Goal: Check status: Check status

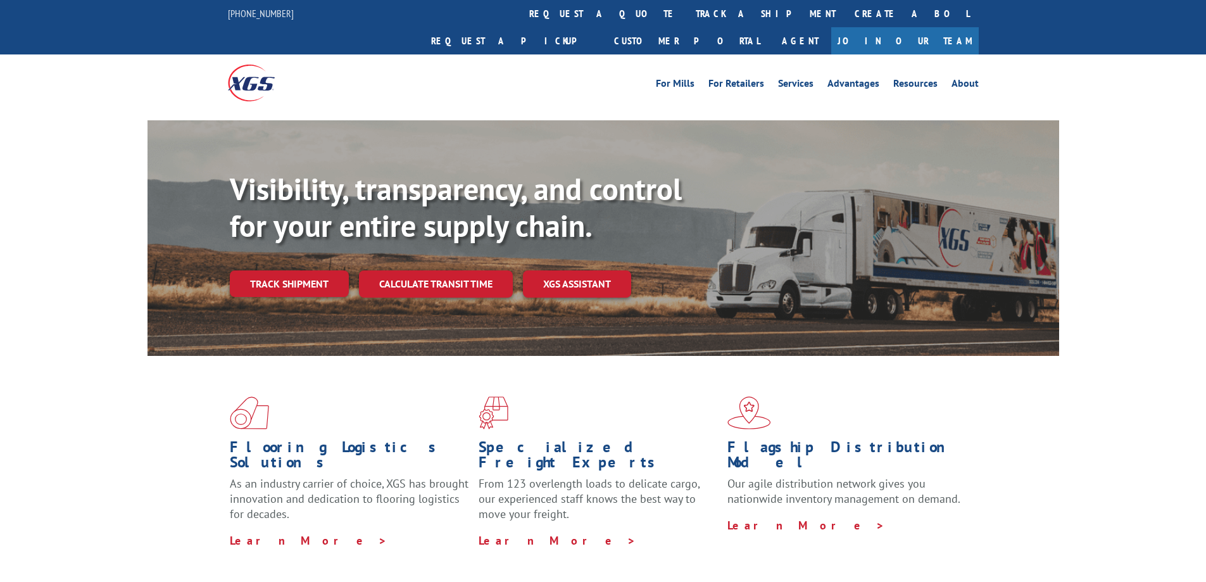
click at [327, 292] on div "Visibility, transparency, and control for your entire supply chain. Track shipm…" at bounding box center [644, 259] width 829 height 177
click at [324, 271] on div "Visibility, transparency, and control for your entire supply chain. Track shipm…" at bounding box center [644, 259] width 829 height 177
click at [324, 270] on link "Track shipment" at bounding box center [289, 283] width 119 height 27
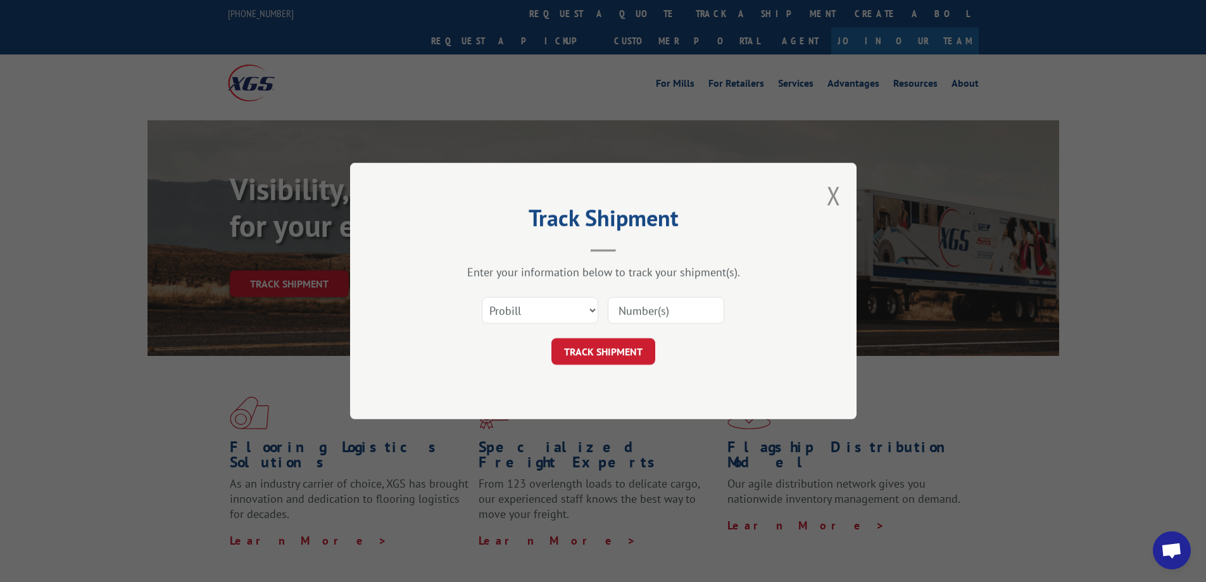
click at [554, 328] on div "Select category... Probill BOL PO" at bounding box center [603, 310] width 380 height 42
click at [558, 318] on select "Select category... Probill BOL PO" at bounding box center [540, 310] width 116 height 27
select select "bol"
click at [482, 297] on select "Select category... Probill BOL PO" at bounding box center [540, 310] width 116 height 27
click at [646, 316] on input at bounding box center [666, 310] width 116 height 27
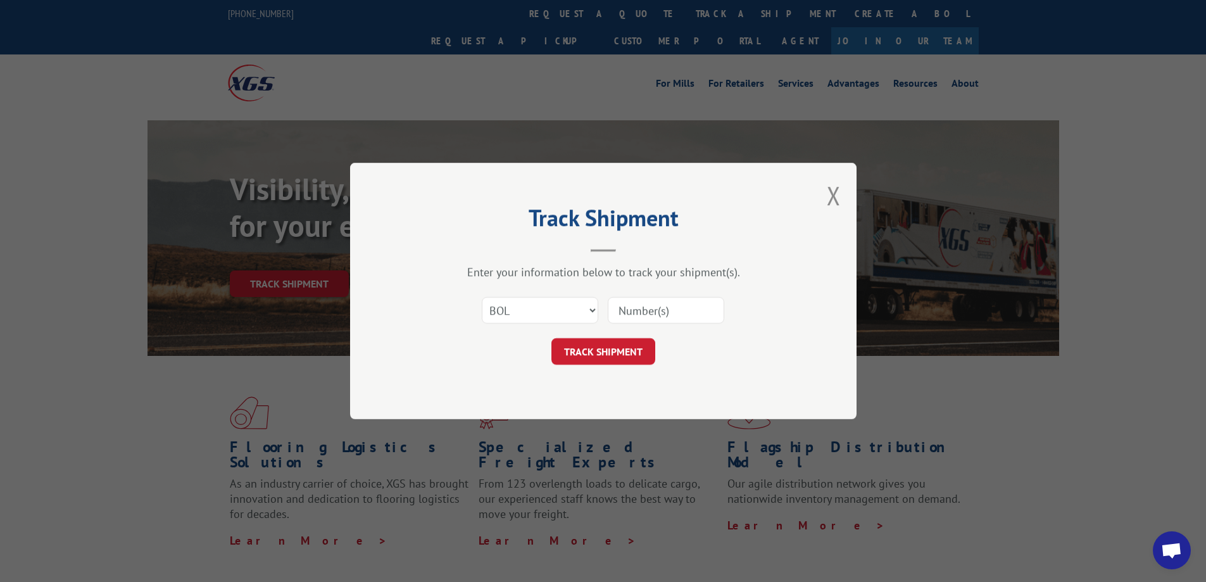
paste input "54395052"
type input "54395052"
click at [620, 354] on button "TRACK SHIPMENT" at bounding box center [603, 351] width 104 height 27
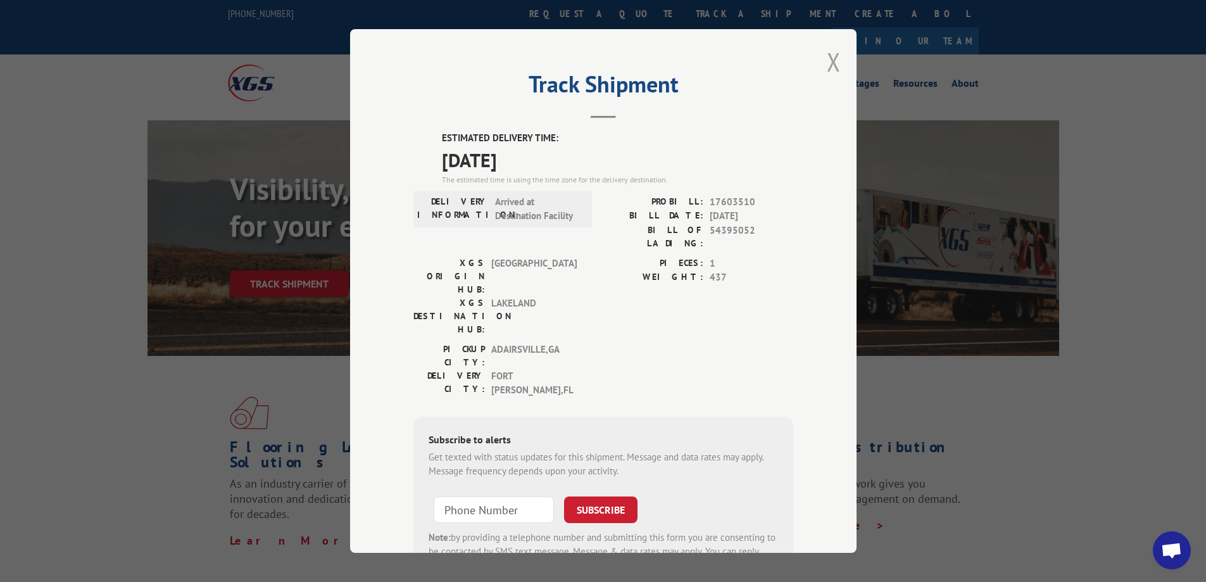
click at [828, 63] on button "Close modal" at bounding box center [834, 62] width 14 height 34
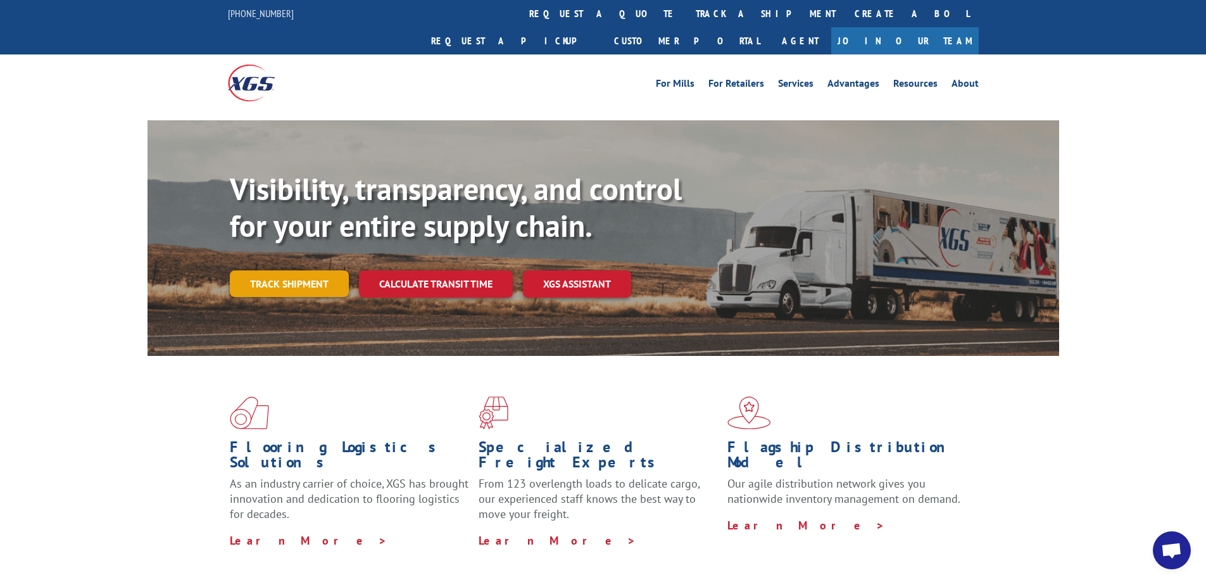
click at [327, 270] on link "Track shipment" at bounding box center [289, 283] width 119 height 27
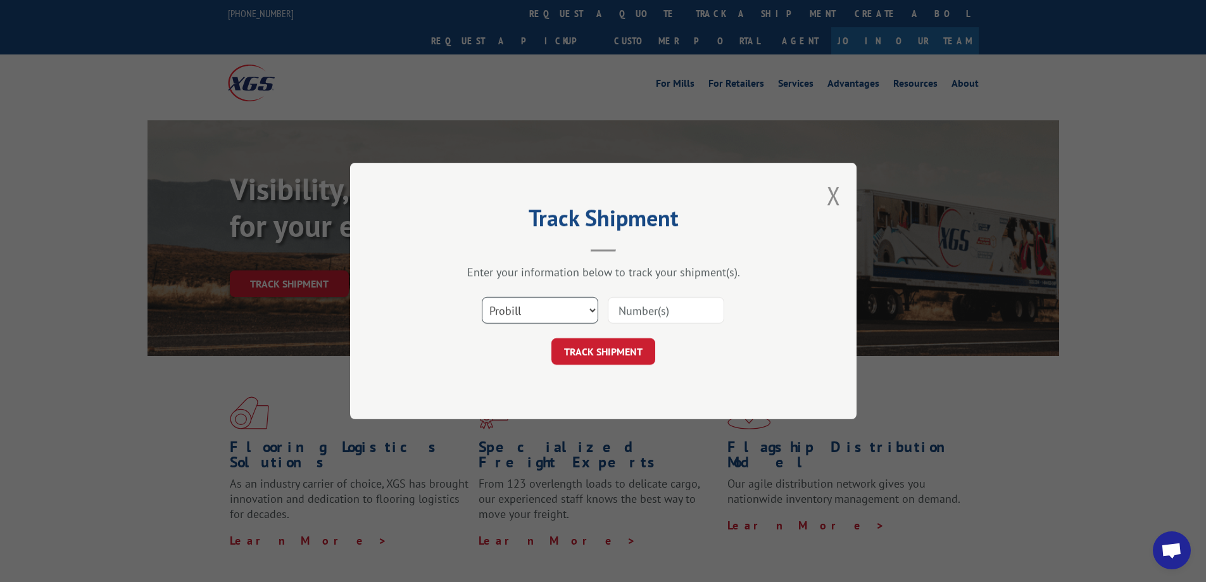
click at [509, 308] on select "Select category... Probill BOL PO" at bounding box center [540, 310] width 116 height 27
select select "bol"
click at [482, 297] on select "Select category... Probill BOL PO" at bounding box center [540, 310] width 116 height 27
click at [655, 306] on input at bounding box center [666, 310] width 116 height 27
paste input "54395052"
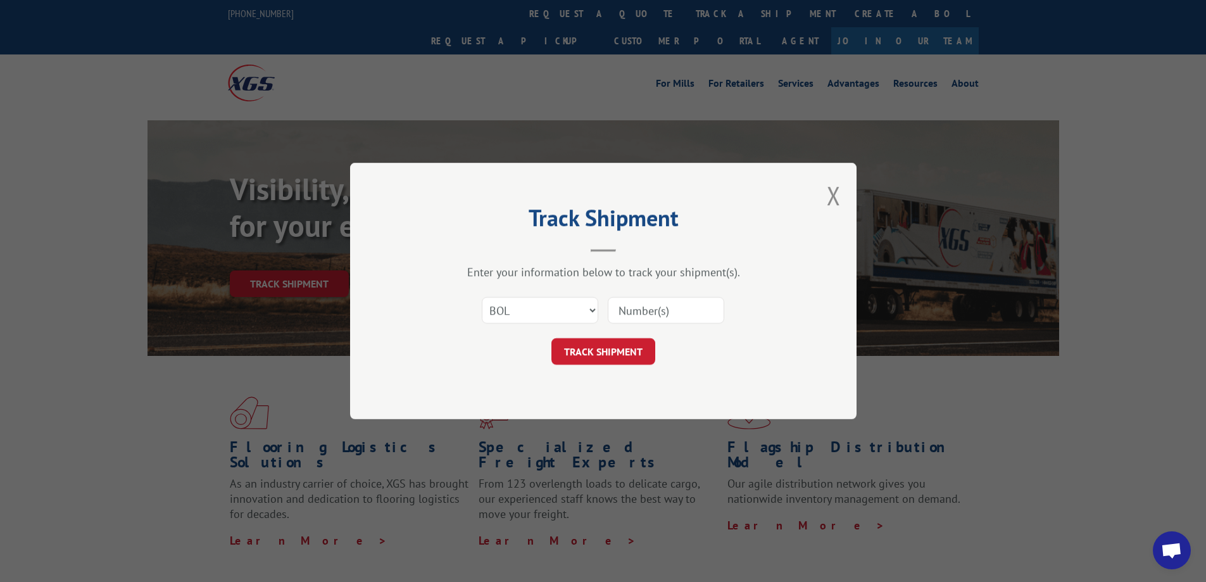
type input "54395052"
click at [622, 351] on button "TRACK SHIPMENT" at bounding box center [603, 351] width 104 height 27
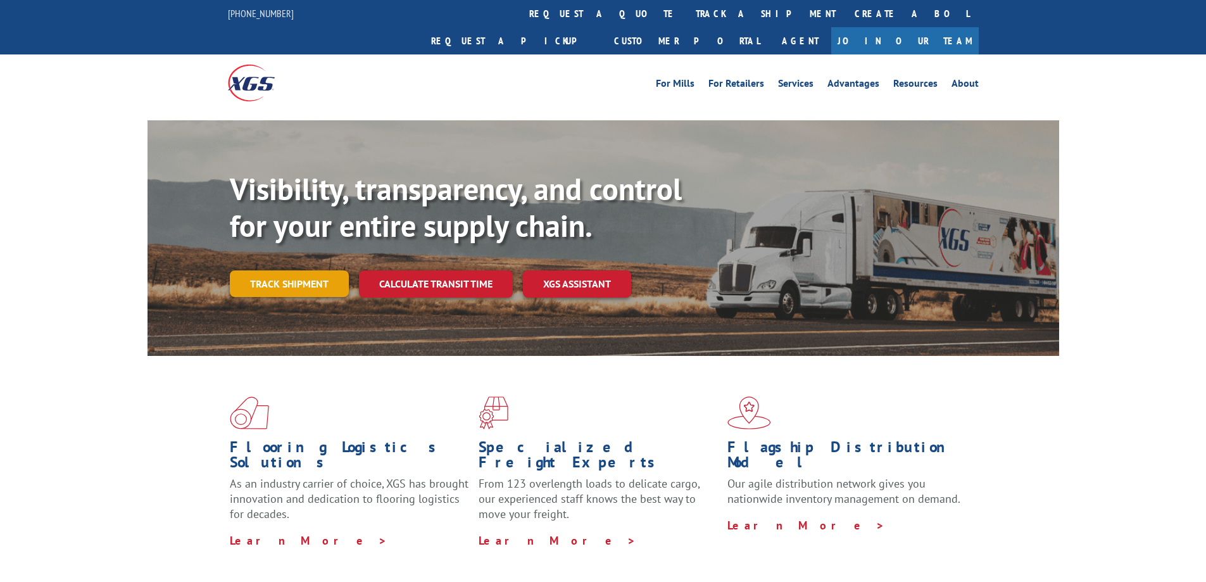
click at [299, 270] on link "Track shipment" at bounding box center [289, 283] width 119 height 27
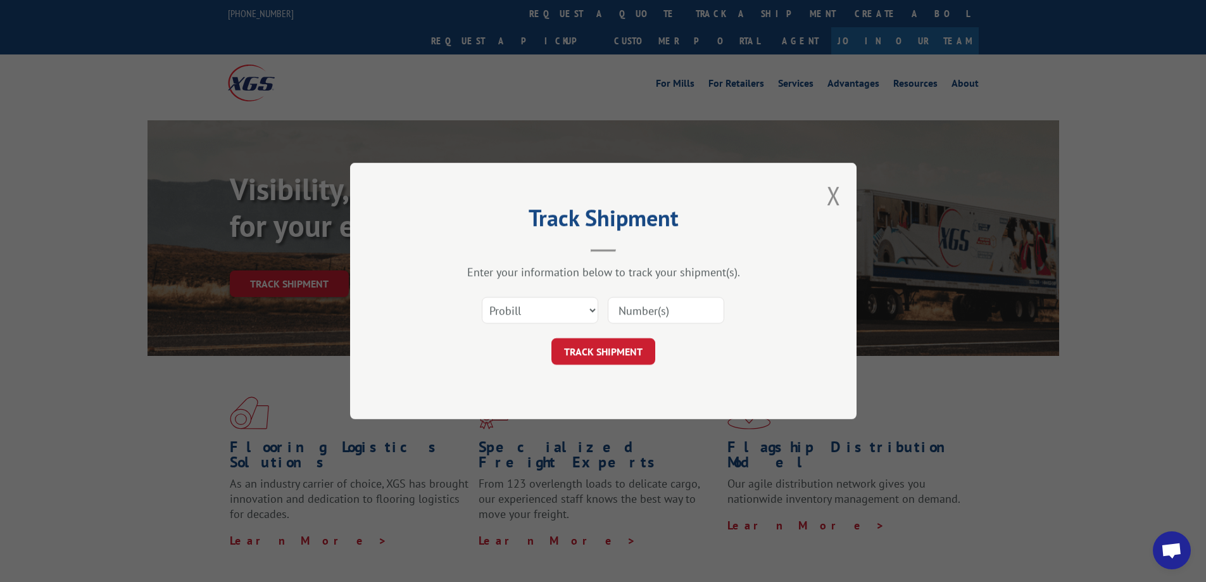
click at [646, 307] on input at bounding box center [666, 310] width 116 height 27
type input "6361538"
click button "TRACK SHIPMENT" at bounding box center [603, 351] width 104 height 27
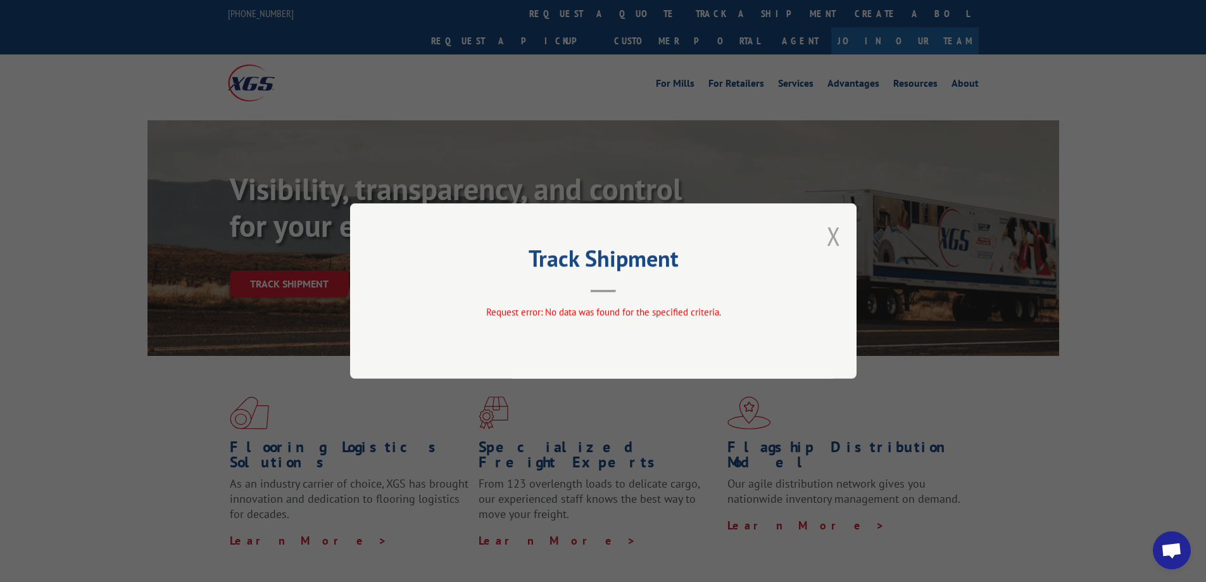
click at [834, 234] on button "Close modal" at bounding box center [834, 236] width 14 height 34
